Goal: Information Seeking & Learning: Find specific fact

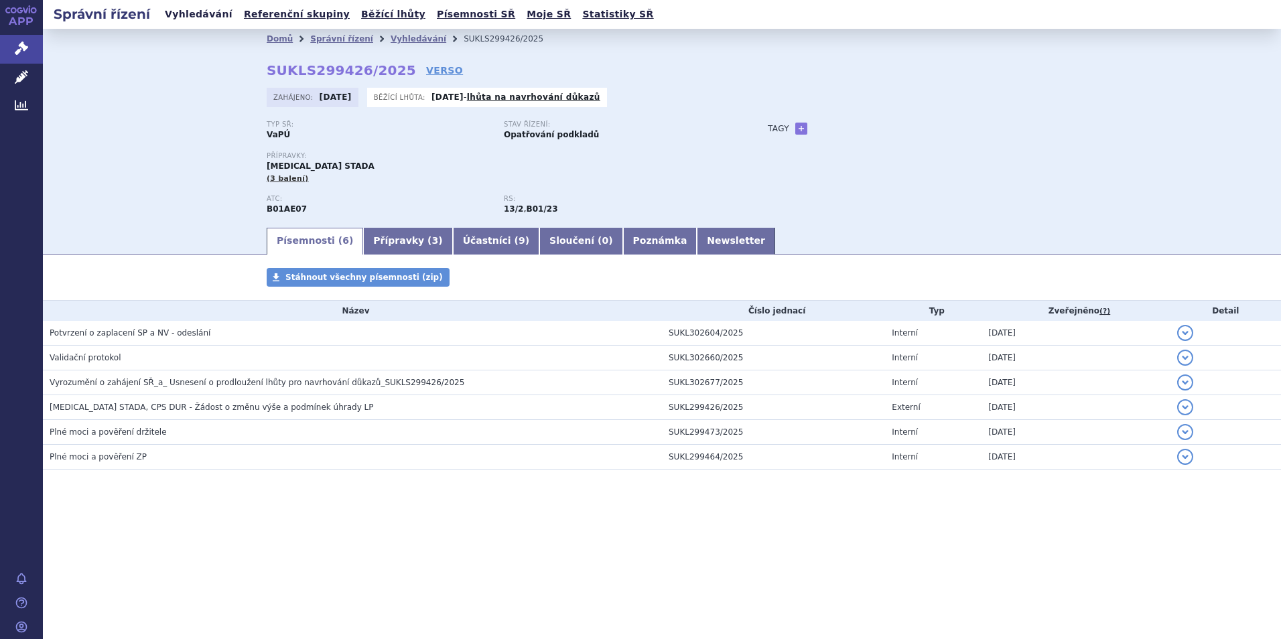
click at [193, 8] on link "Vyhledávání" at bounding box center [199, 14] width 76 height 18
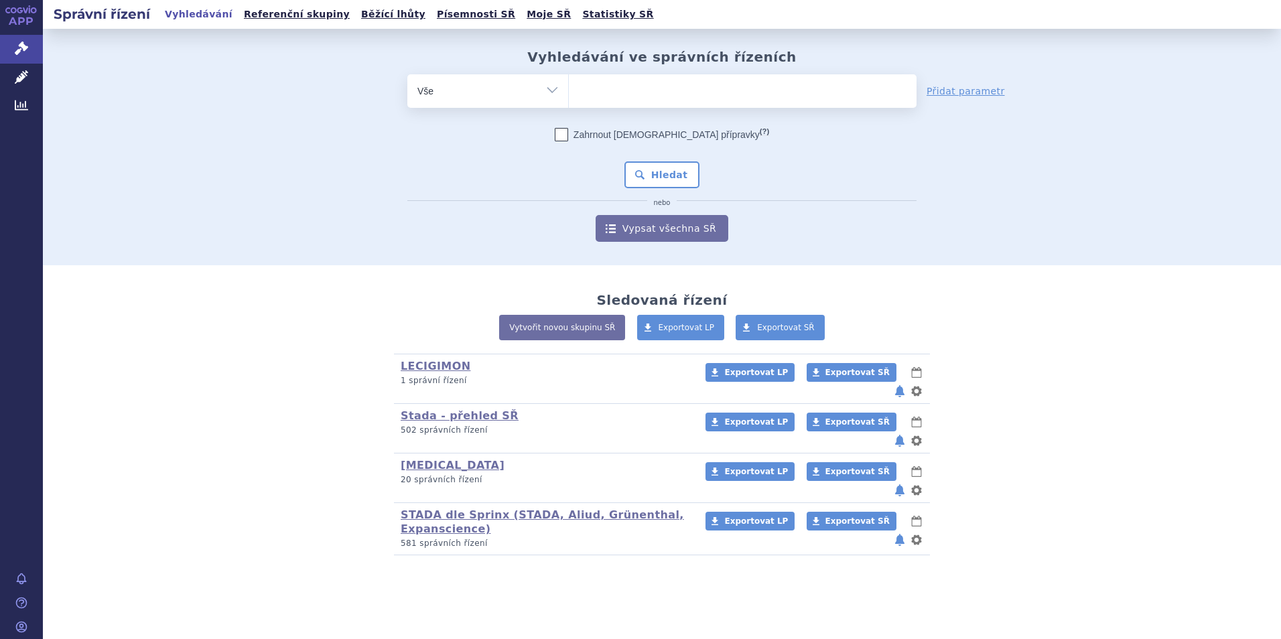
click at [595, 90] on ul at bounding box center [743, 88] width 348 height 28
click at [569, 90] on select at bounding box center [568, 90] width 1 height 33
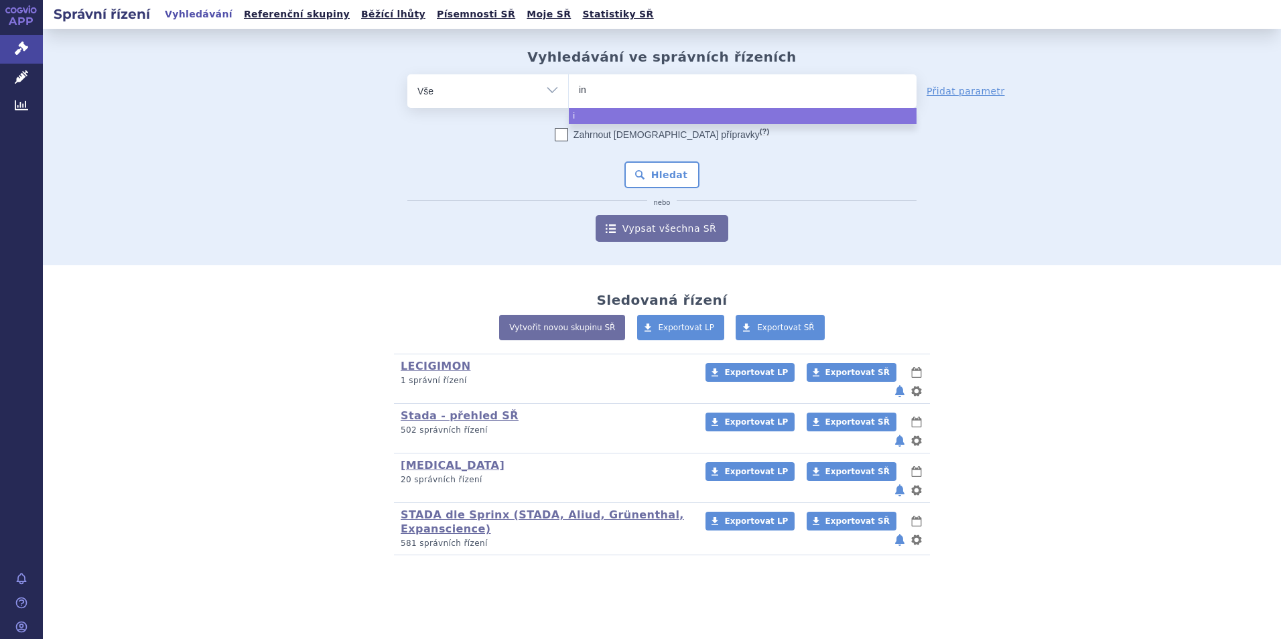
type input "ins"
type input "inst"
type input "instany"
type input "instanyl"
select select "instanyl"
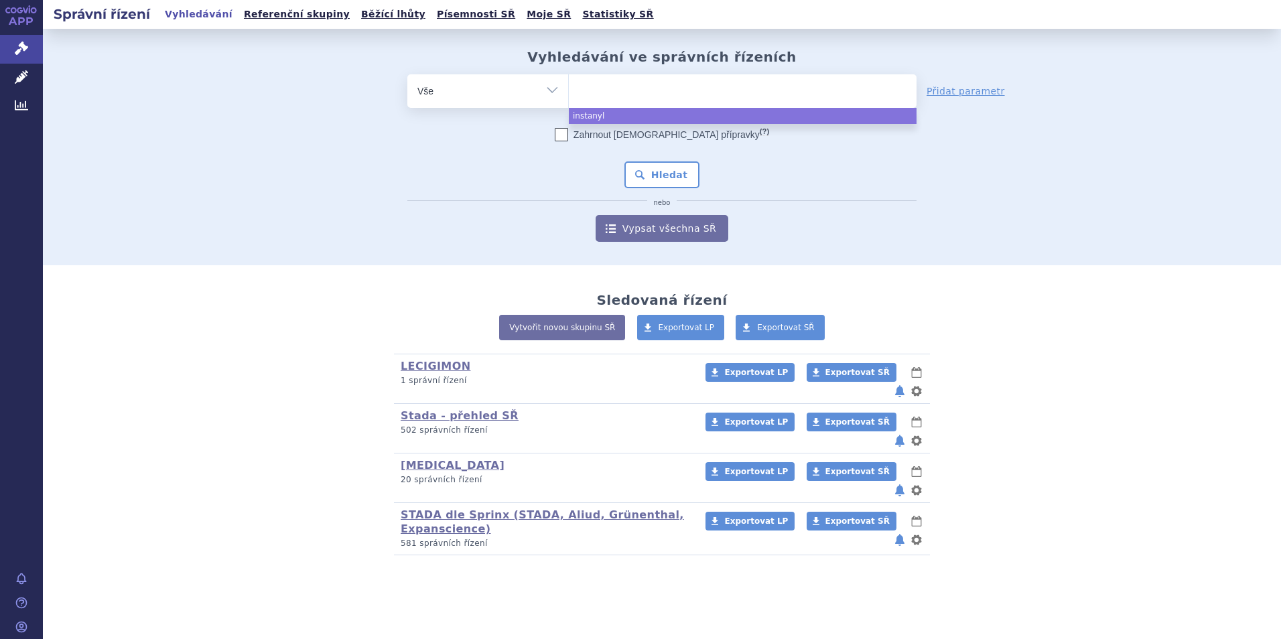
drag, startPoint x: 669, startPoint y: 174, endPoint x: 536, endPoint y: 170, distance: 132.7
click at [669, 173] on button "Hledat" at bounding box center [662, 174] width 76 height 27
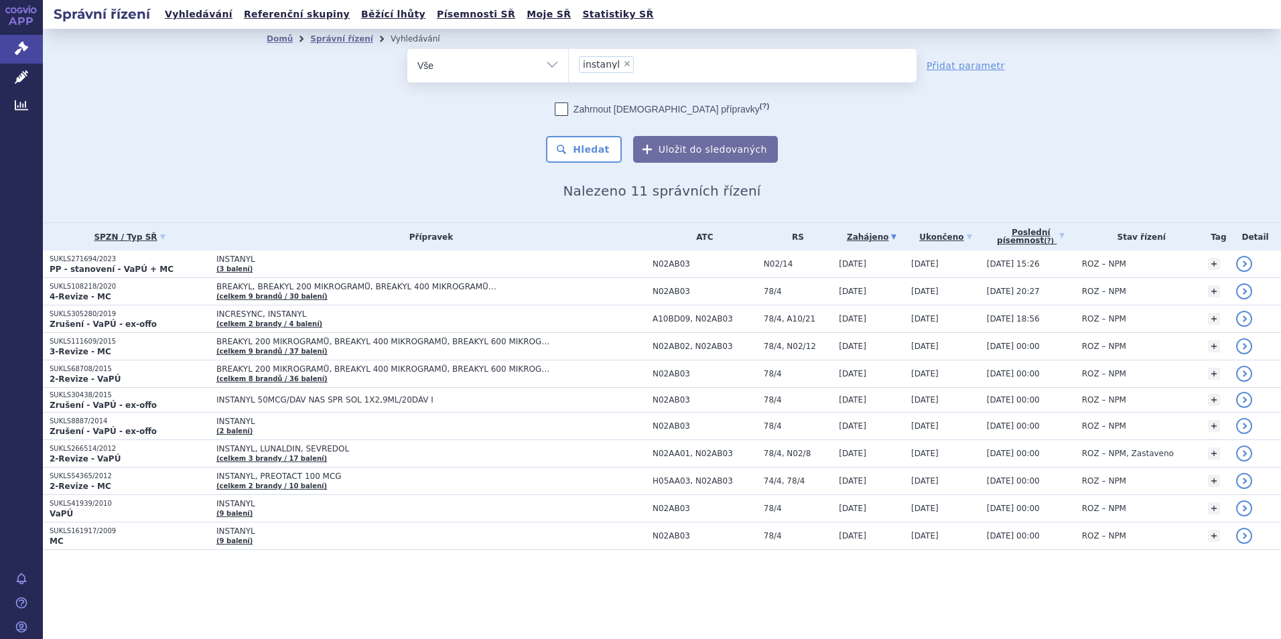
click at [623, 64] on span "×" at bounding box center [627, 64] width 8 height 8
click at [569, 64] on select "instanyl" at bounding box center [568, 64] width 1 height 33
select select
type input "ma"
type input "mat"
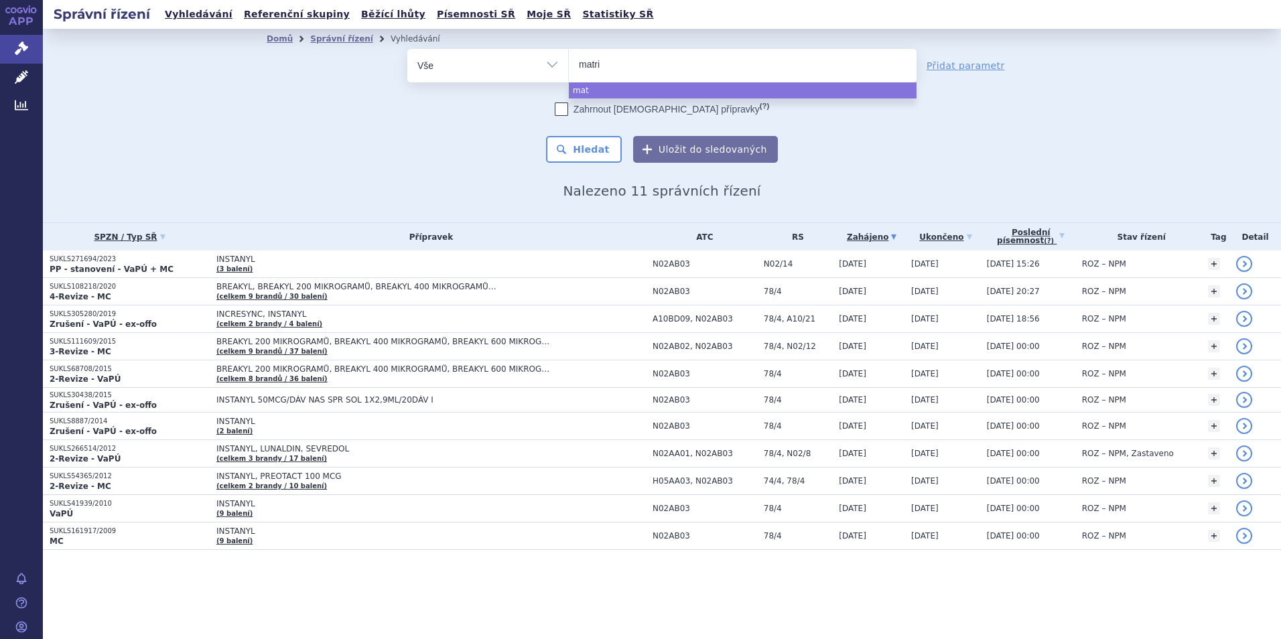
type input "matrif"
type input "matrife"
type input "matrifen"
select select "matrifen"
click at [598, 157] on button "Hledat" at bounding box center [584, 149] width 76 height 27
